Goal: Task Accomplishment & Management: Complete application form

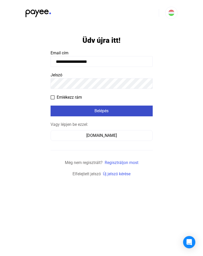
click at [87, 109] on div "Belépés" at bounding box center [101, 111] width 99 height 6
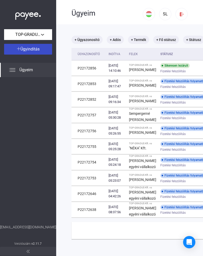
click at [32, 48] on span "Ügyindítás" at bounding box center [29, 49] width 19 height 5
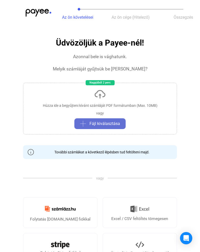
click at [119, 125] on span "Fájl kiválasztása" at bounding box center [104, 124] width 30 height 6
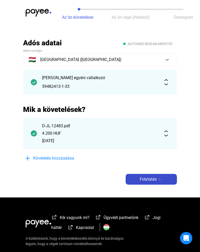
click at [152, 177] on span "Folytatás" at bounding box center [147, 179] width 17 height 6
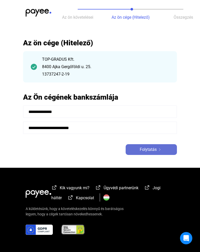
click at [152, 148] on span "Folytatás" at bounding box center [147, 149] width 17 height 6
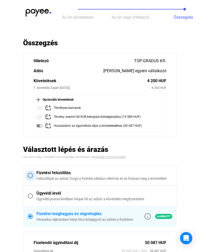
click at [30, 175] on span at bounding box center [30, 175] width 5 height 5
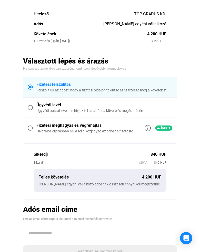
scroll to position [51, 0]
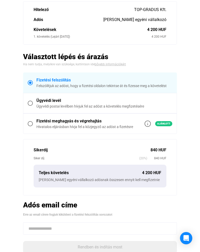
click at [52, 234] on input at bounding box center [100, 228] width 154 height 12
paste input "**********"
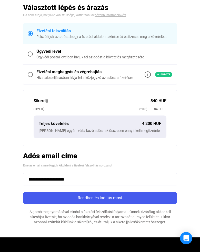
type input "**********"
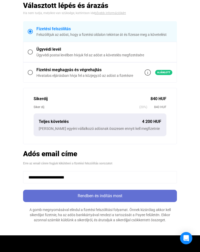
click at [103, 199] on div "Rendben és indítás most" at bounding box center [100, 196] width 150 height 6
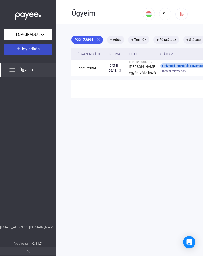
click at [17, 50] on img at bounding box center [19, 49] width 4 height 4
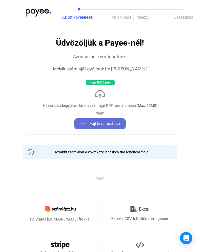
click at [95, 125] on span "Fájl kiválasztása" at bounding box center [104, 124] width 30 height 6
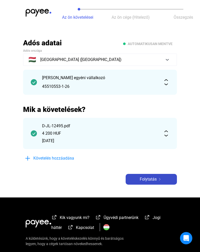
click at [152, 178] on span "Folytatás" at bounding box center [147, 179] width 17 height 6
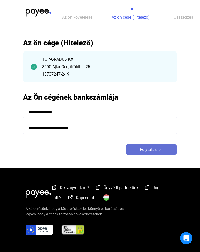
click at [140, 145] on button "Folytatás" at bounding box center [150, 149] width 51 height 11
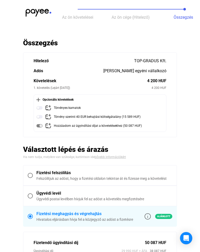
click at [30, 175] on span at bounding box center [30, 175] width 5 height 5
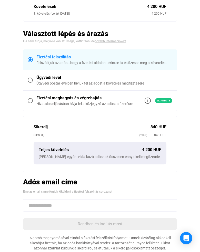
scroll to position [77, 0]
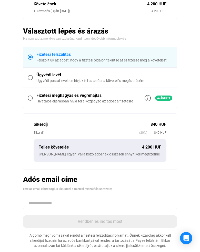
click at [47, 203] on input at bounding box center [100, 203] width 154 height 12
paste input "**********"
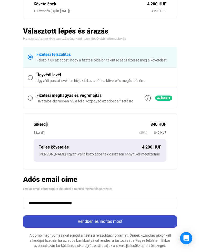
type input "**********"
click at [114, 222] on div "Rendben és indítás most" at bounding box center [100, 221] width 150 height 6
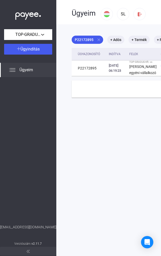
click at [29, 72] on span "Ügyeim" at bounding box center [26, 70] width 14 height 6
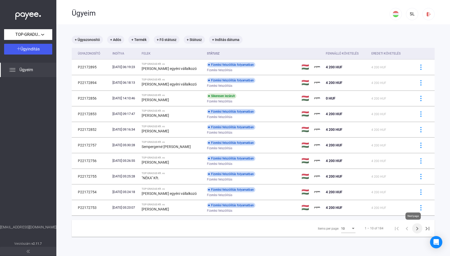
click at [203, 229] on icon "Next page" at bounding box center [417, 229] width 2 height 4
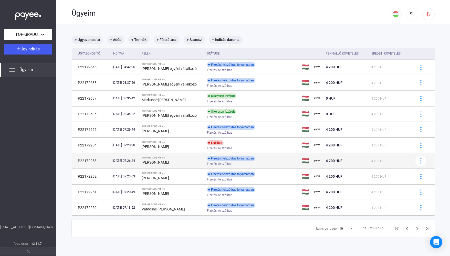
scroll to position [24, 0]
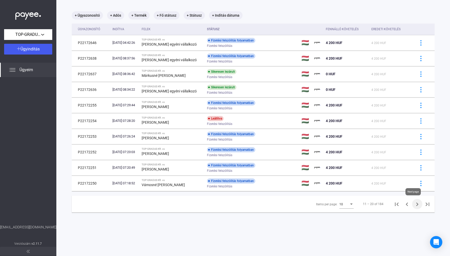
click at [203, 205] on icon "Next page" at bounding box center [416, 204] width 7 height 7
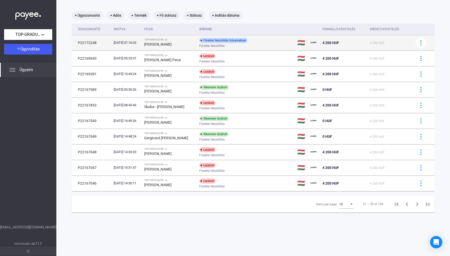
click at [203, 42] on div "Fizetési felszólítás folyamatban Fizetési felszólítás" at bounding box center [240, 43] width 82 height 10
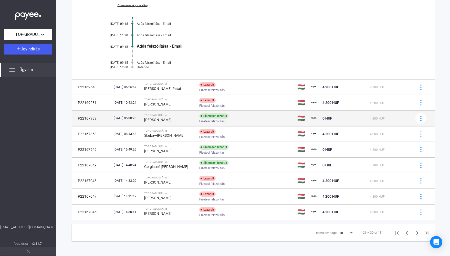
scroll to position [94, 0]
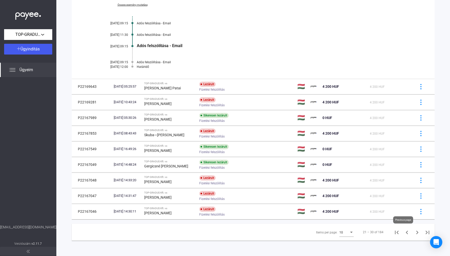
click at [203, 231] on icon "Previous page" at bounding box center [406, 232] width 7 height 7
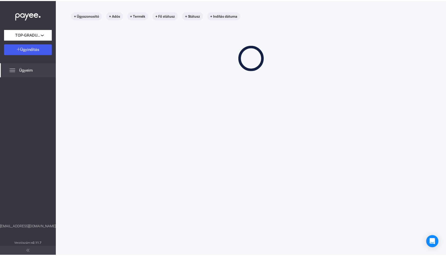
scroll to position [24, 0]
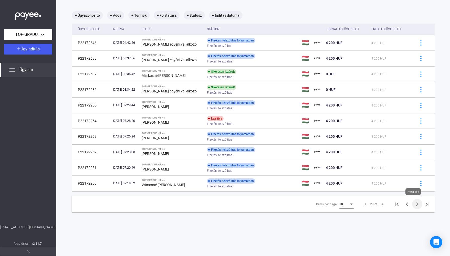
click at [203, 204] on icon "Next page" at bounding box center [416, 204] width 7 height 7
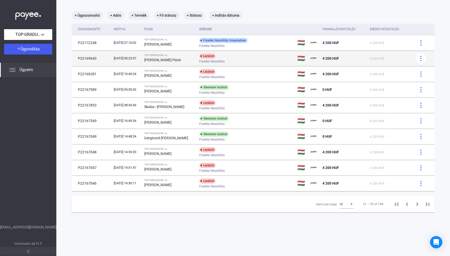
click at [203, 59] on div "Lezárult Fizetési felszólítás" at bounding box center [240, 58] width 82 height 10
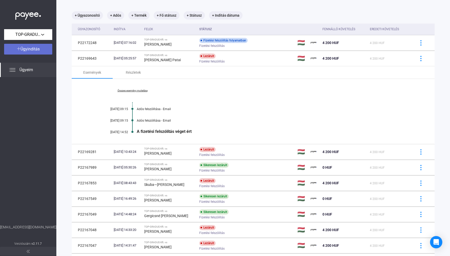
click at [31, 49] on span "Ügyindítás" at bounding box center [29, 49] width 19 height 5
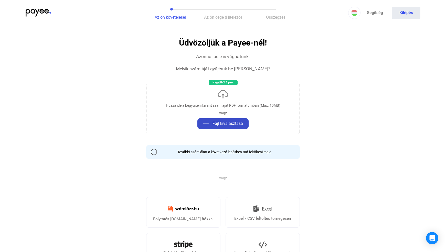
click at [203, 126] on span "Fájl kiválasztása" at bounding box center [227, 124] width 30 height 6
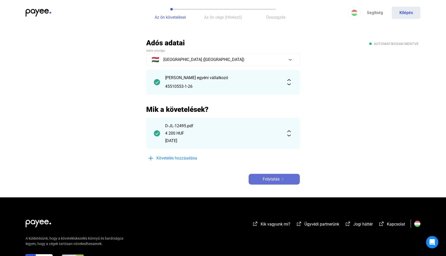
click at [203, 180] on img at bounding box center [282, 179] width 6 height 3
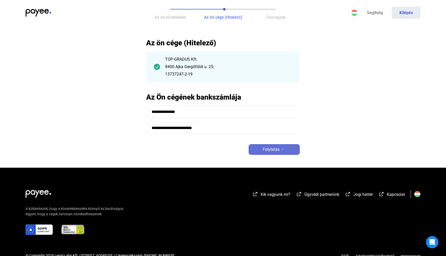
click at [203, 150] on span "Folytatás" at bounding box center [271, 149] width 17 height 6
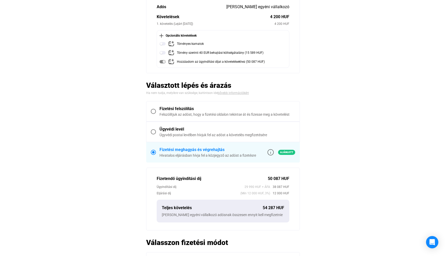
scroll to position [77, 0]
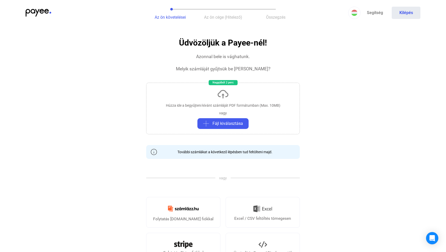
click at [46, 12] on img at bounding box center [39, 13] width 26 height 8
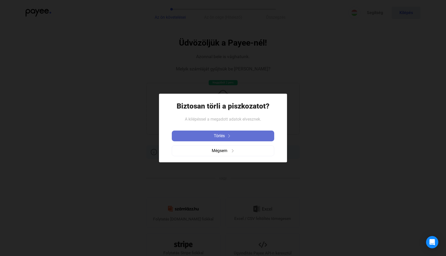
click at [203, 136] on img at bounding box center [229, 135] width 6 height 3
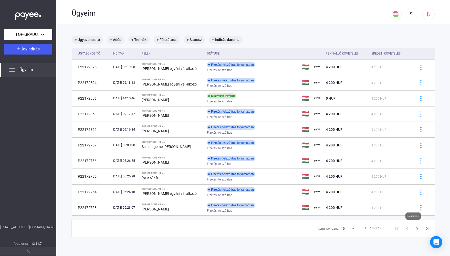
click at [203, 229] on icon "Next page" at bounding box center [416, 228] width 7 height 7
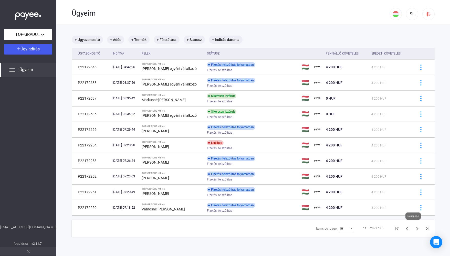
click at [203, 229] on icon "Next page" at bounding box center [416, 228] width 7 height 7
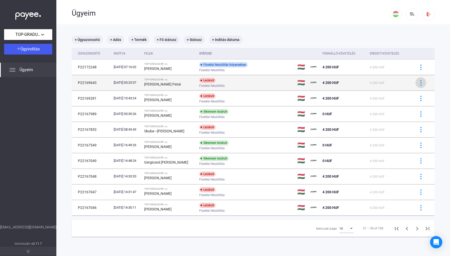
click at [203, 82] on img at bounding box center [420, 82] width 5 height 5
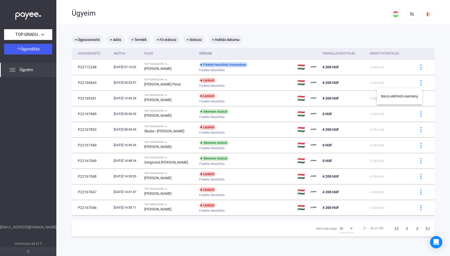
click at [203, 83] on div at bounding box center [225, 128] width 450 height 256
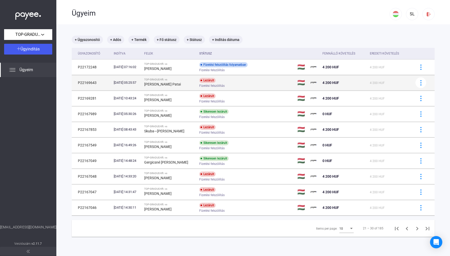
click at [203, 84] on div "Fizetési felszólítás" at bounding box center [240, 86] width 82 height 4
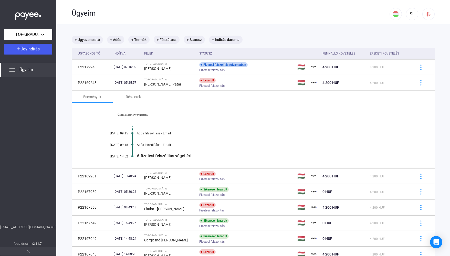
click at [142, 115] on link "Összes esemény mutatása" at bounding box center [132, 114] width 70 height 3
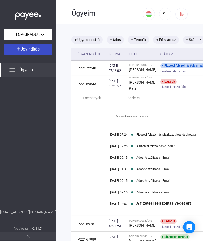
click at [33, 49] on span "Ügyindítás" at bounding box center [29, 49] width 19 height 5
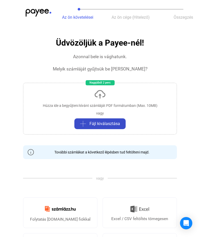
click at [108, 123] on span "Fájl kiválasztása" at bounding box center [104, 124] width 30 height 6
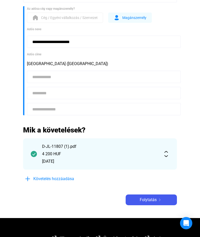
scroll to position [77, 0]
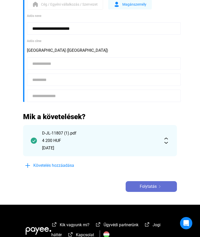
click at [152, 190] on button "Folytatás" at bounding box center [150, 186] width 51 height 11
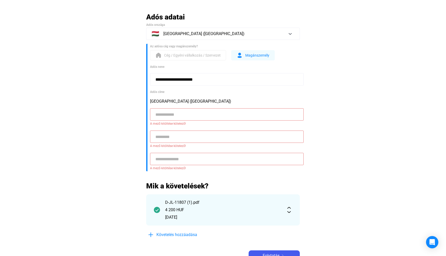
scroll to position [26, 0]
click at [178, 55] on span "Cég / Egyéni vállalkozás / Szervezet" at bounding box center [192, 55] width 57 height 6
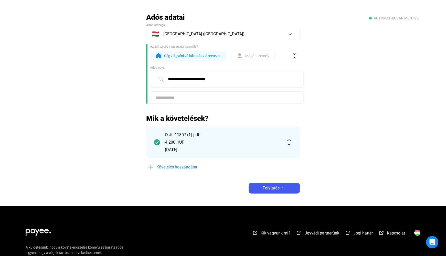
click at [203, 57] on span "Magánszemély" at bounding box center [257, 56] width 24 height 6
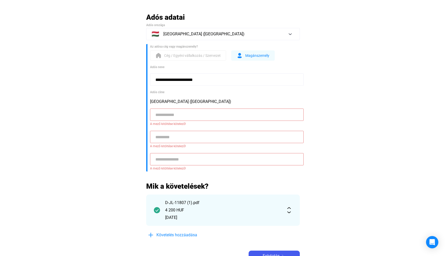
click at [196, 56] on span "Cég / Egyéni vállalkozás / Szervezet" at bounding box center [192, 55] width 57 height 6
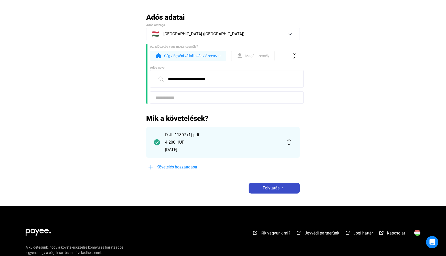
click at [203, 190] on span "Folytatás" at bounding box center [271, 188] width 17 height 6
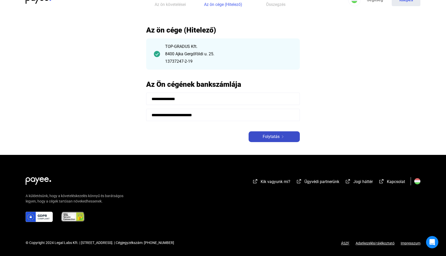
scroll to position [13, 0]
click at [203, 139] on span "Folytatás" at bounding box center [271, 137] width 17 height 6
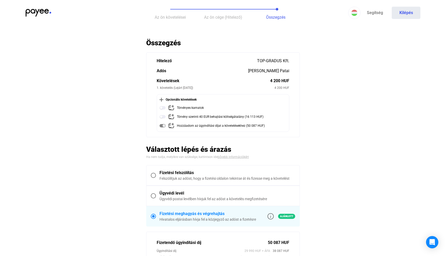
click at [152, 175] on span at bounding box center [153, 175] width 5 height 5
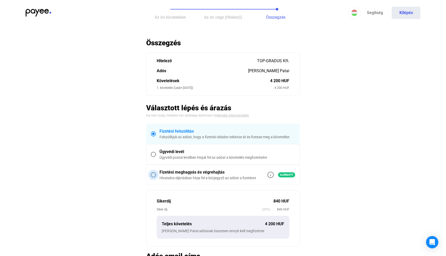
click at [155, 175] on span at bounding box center [153, 174] width 5 height 5
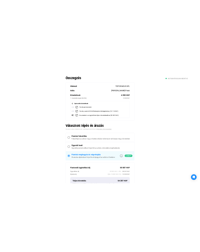
scroll to position [51, 0]
